Goal: Transaction & Acquisition: Subscribe to service/newsletter

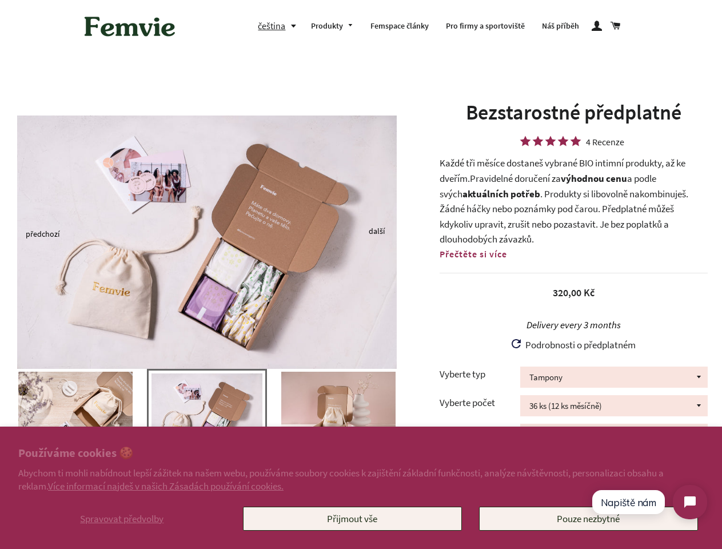
click at [361, 274] on img at bounding box center [207, 241] width 380 height 253
click at [122, 518] on span "Spravovat předvolby" at bounding box center [121, 518] width 83 height 13
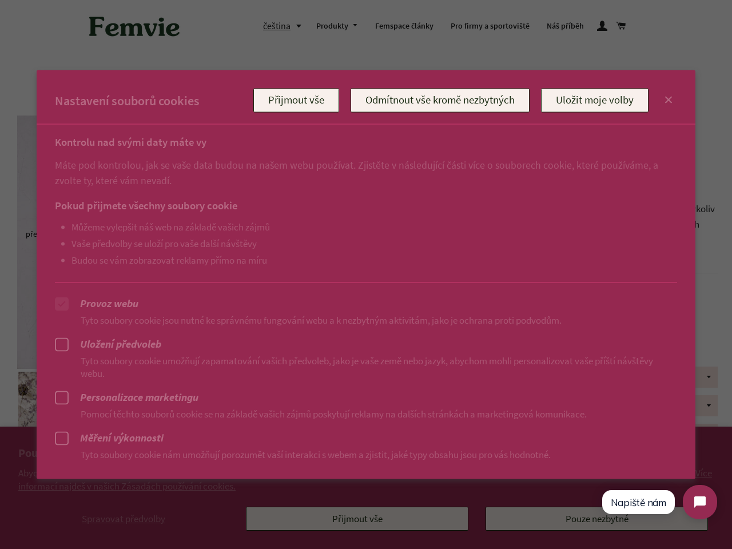
click at [352, 518] on div at bounding box center [366, 274] width 732 height 549
click at [280, 26] on div at bounding box center [366, 274] width 732 height 549
click at [207, 233] on ul "Můžeme vylepšit náš web na základě vašich zájmů Vaše předvolby se uloží pro vaš…" at bounding box center [354, 243] width 599 height 45
click at [207, 417] on p "Pomocí těchto souborů cookie se na základě vašich zájmů poskytují reklamy na da…" at bounding box center [366, 413] width 622 height 13
click at [0, 412] on div at bounding box center [366, 274] width 732 height 549
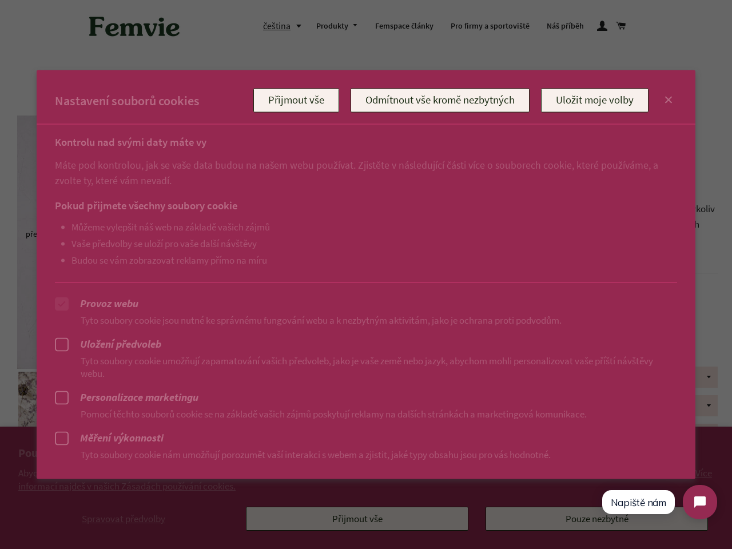
click at [0, 412] on div at bounding box center [366, 274] width 732 height 549
click at [2, 412] on div at bounding box center [366, 274] width 732 height 549
click at [75, 412] on p "Pomocí těchto souborů cookie se na základě vašich zájmů poskytují reklamy na da…" at bounding box center [366, 413] width 622 height 13
